Goal: Browse casually

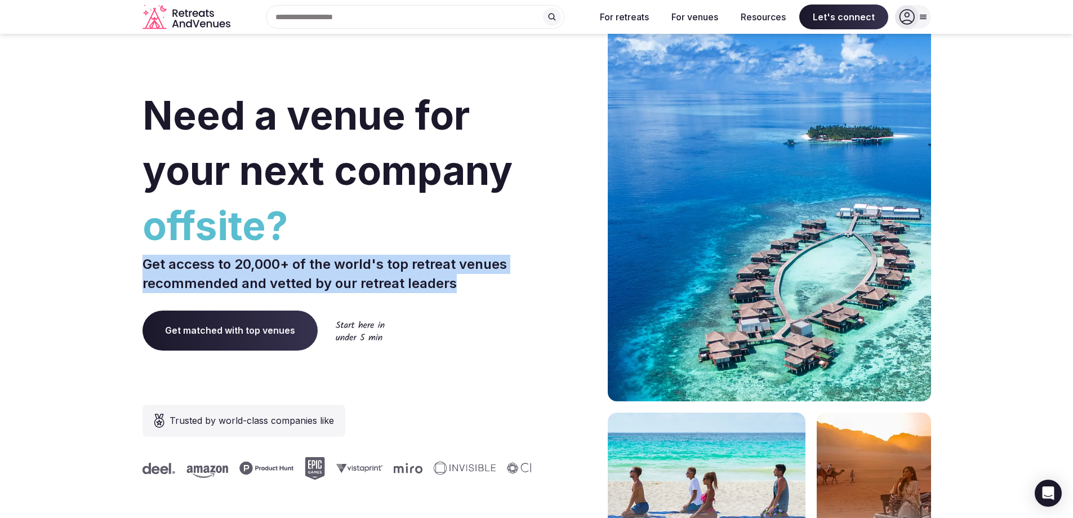
drag, startPoint x: 460, startPoint y: 289, endPoint x: 127, endPoint y: 270, distance: 333.9
click at [127, 270] on section "Need a venue for your next company offsite? Get access to 20,000+ of the world'…" at bounding box center [536, 337] width 1073 height 679
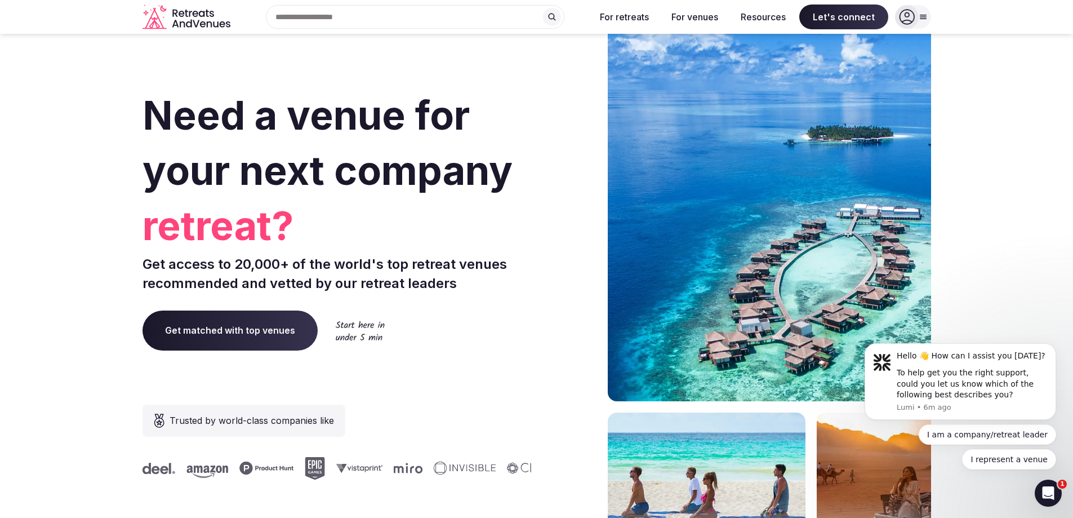
click at [521, 296] on div "Need a venue for your next company retreat? Get access to 20,000+ of the world'…" at bounding box center [337, 337] width 390 height 679
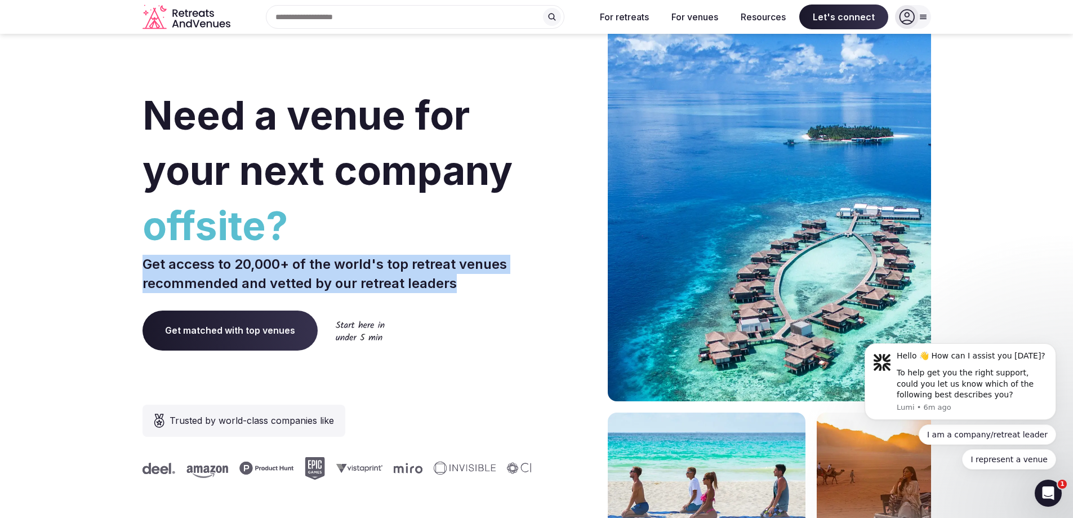
drag, startPoint x: 409, startPoint y: 286, endPoint x: 101, endPoint y: 264, distance: 308.9
click at [101, 264] on section "Need a venue for your next company offsite? Get access to 20,000+ of the world'…" at bounding box center [536, 337] width 1073 height 679
click at [106, 263] on section "Need a venue for your next company offsite? Get access to 20,000+ of the world'…" at bounding box center [536, 337] width 1073 height 679
drag, startPoint x: 457, startPoint y: 278, endPoint x: 89, endPoint y: 269, distance: 368.4
click at [89, 269] on section "Need a venue for your next company offsite? Get access to 20,000+ of the world'…" at bounding box center [536, 337] width 1073 height 679
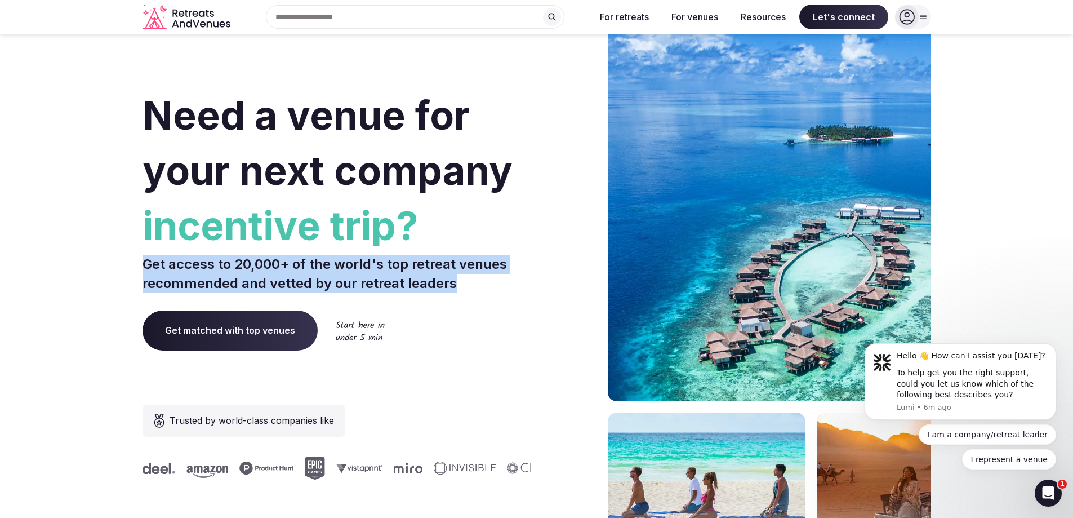
click at [88, 271] on section "Need a venue for your next company incentive trip? Get access to 20,000+ of the…" at bounding box center [536, 337] width 1073 height 679
